Goal: Book appointment/travel/reservation

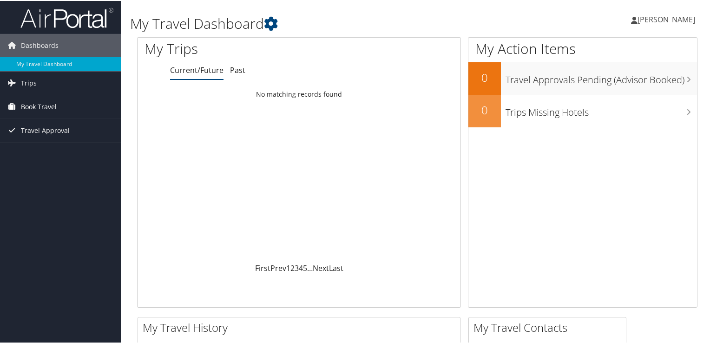
click at [33, 104] on span "Book Travel" at bounding box center [39, 105] width 36 height 23
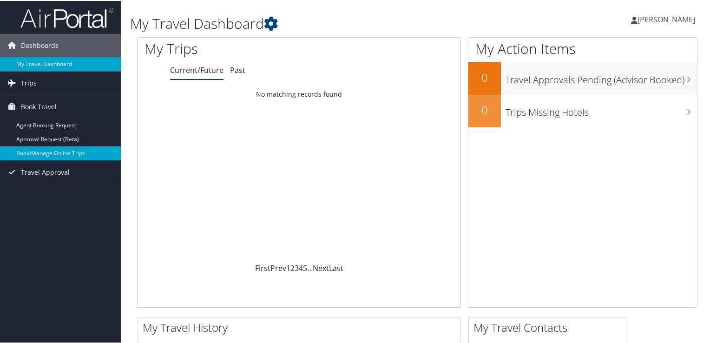
click at [53, 149] on link "Book/Manage Online Trips" at bounding box center [60, 152] width 121 height 14
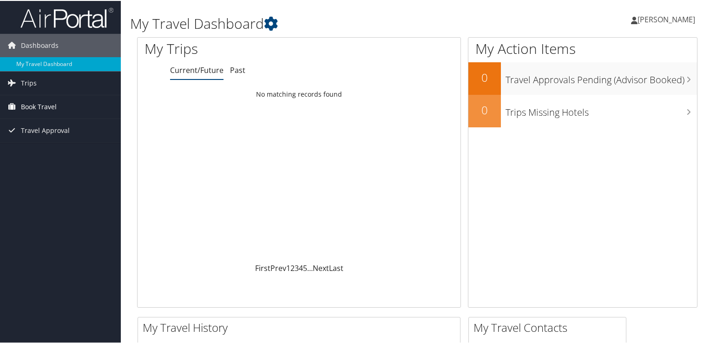
click at [46, 108] on span "Book Travel" at bounding box center [39, 105] width 36 height 23
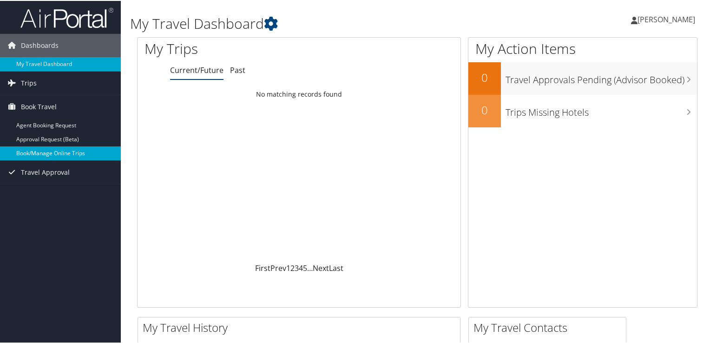
click at [50, 151] on link "Book/Manage Online Trips" at bounding box center [60, 152] width 121 height 14
